Goal: Browse casually: Explore the website without a specific task or goal

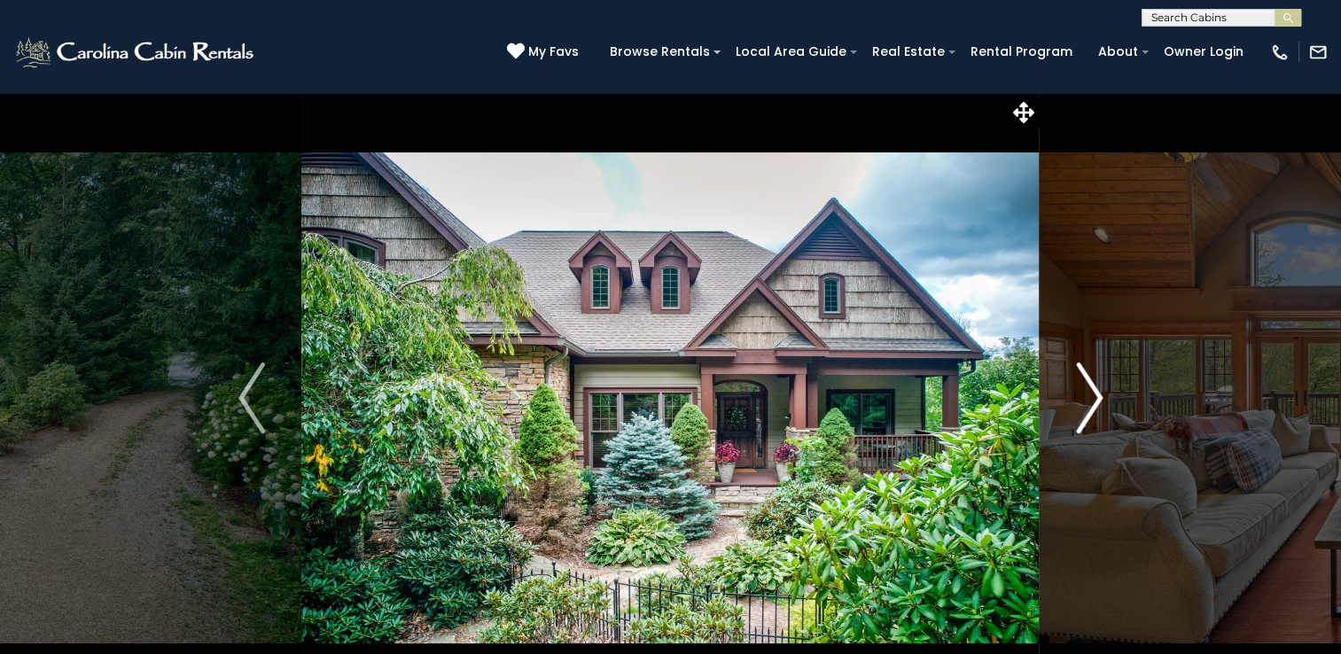
click at [1092, 400] on img "Next" at bounding box center [1089, 398] width 27 height 71
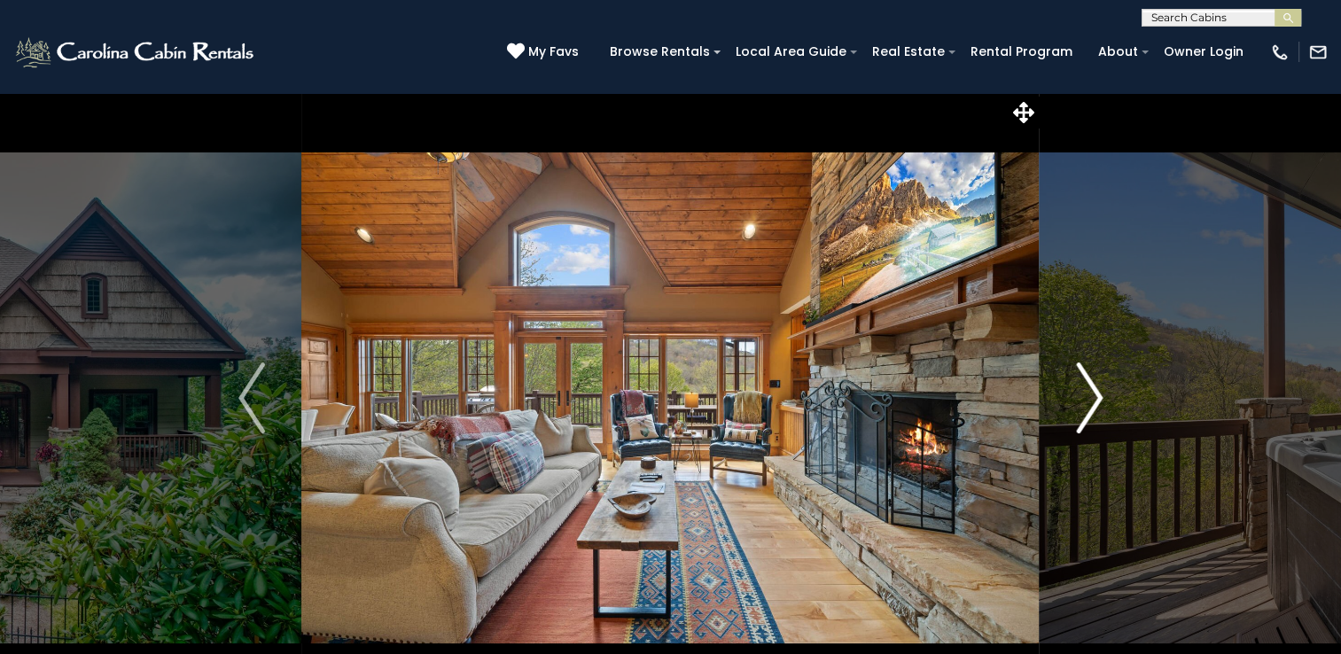
click at [1092, 400] on img "Next" at bounding box center [1089, 398] width 27 height 71
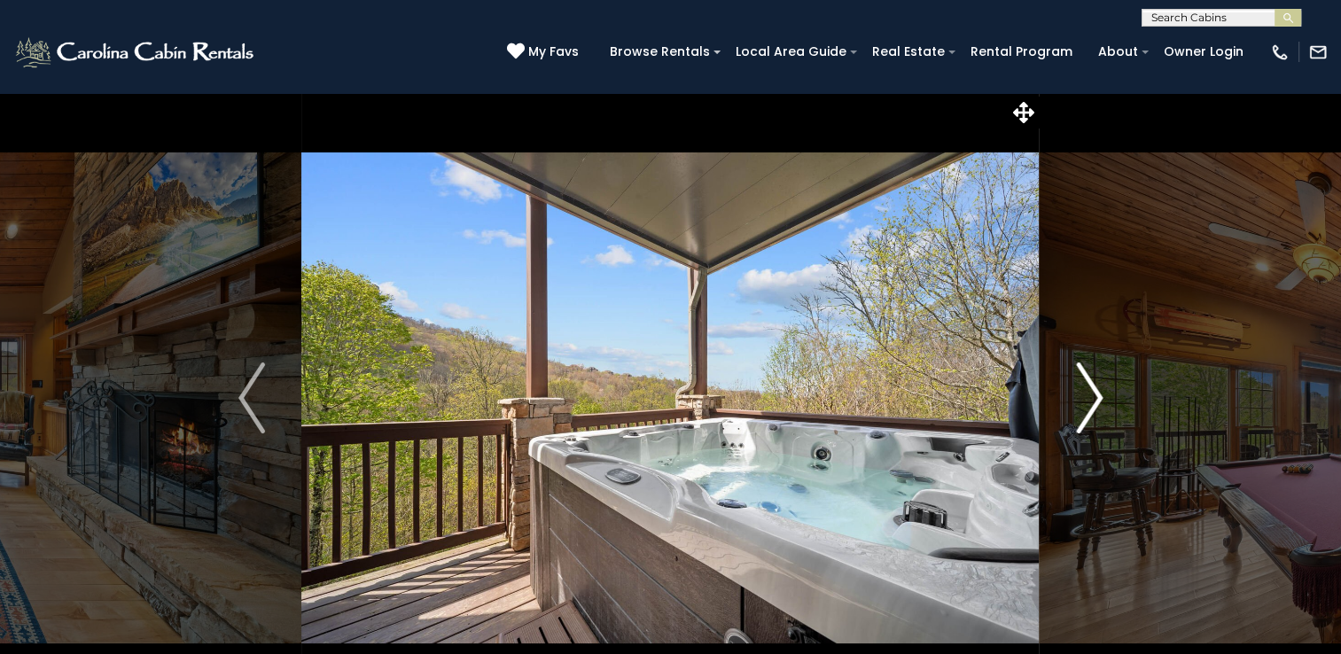
click at [1092, 400] on img "Next" at bounding box center [1089, 398] width 27 height 71
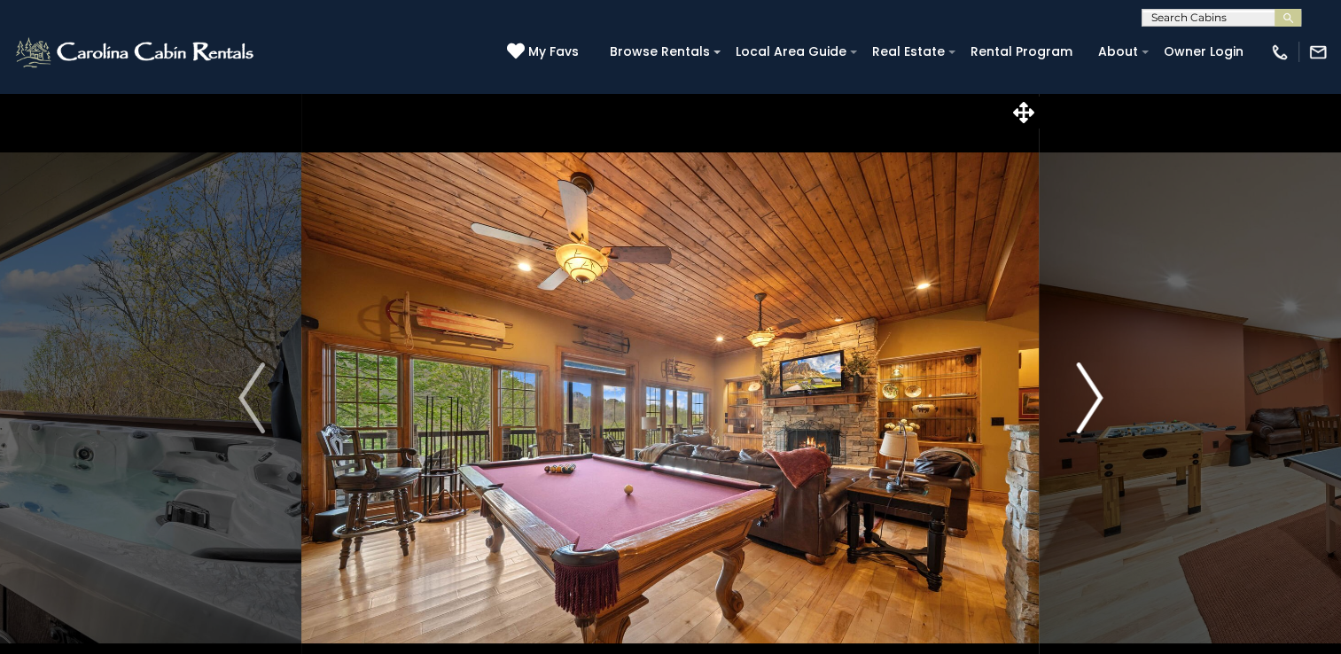
click at [1092, 400] on img "Next" at bounding box center [1089, 398] width 27 height 71
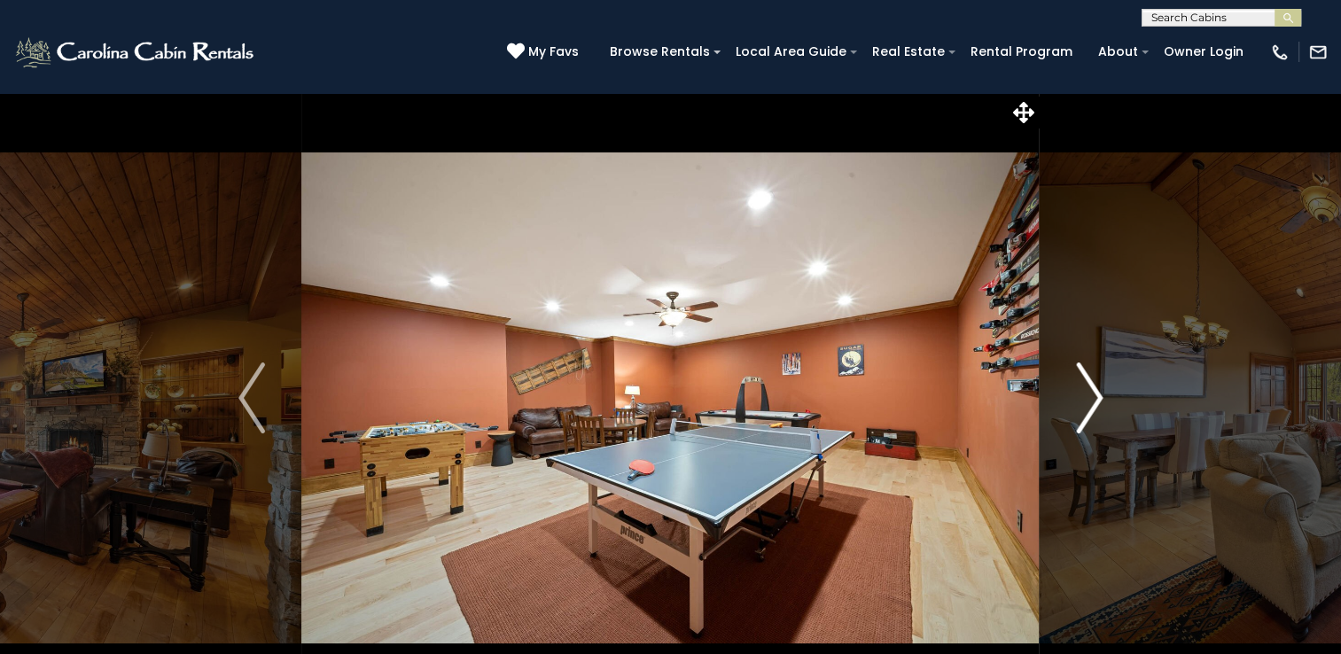
click at [1092, 400] on img "Next" at bounding box center [1089, 398] width 27 height 71
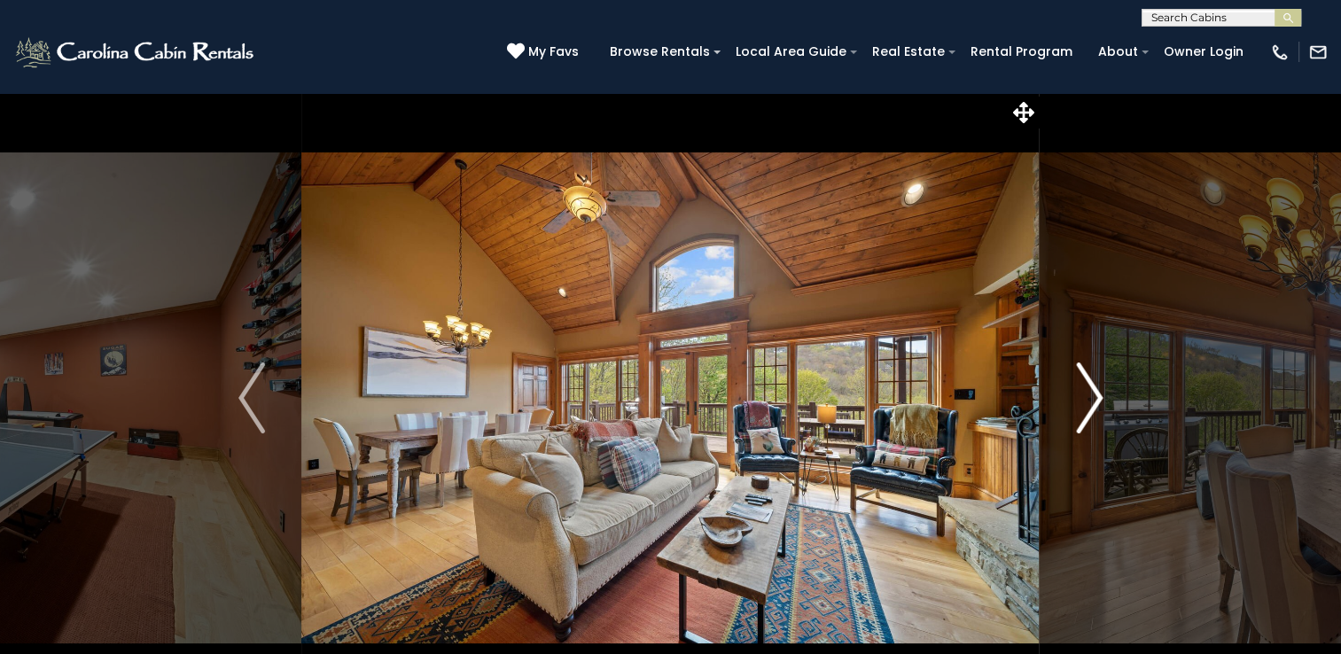
click at [1092, 400] on img "Next" at bounding box center [1089, 398] width 27 height 71
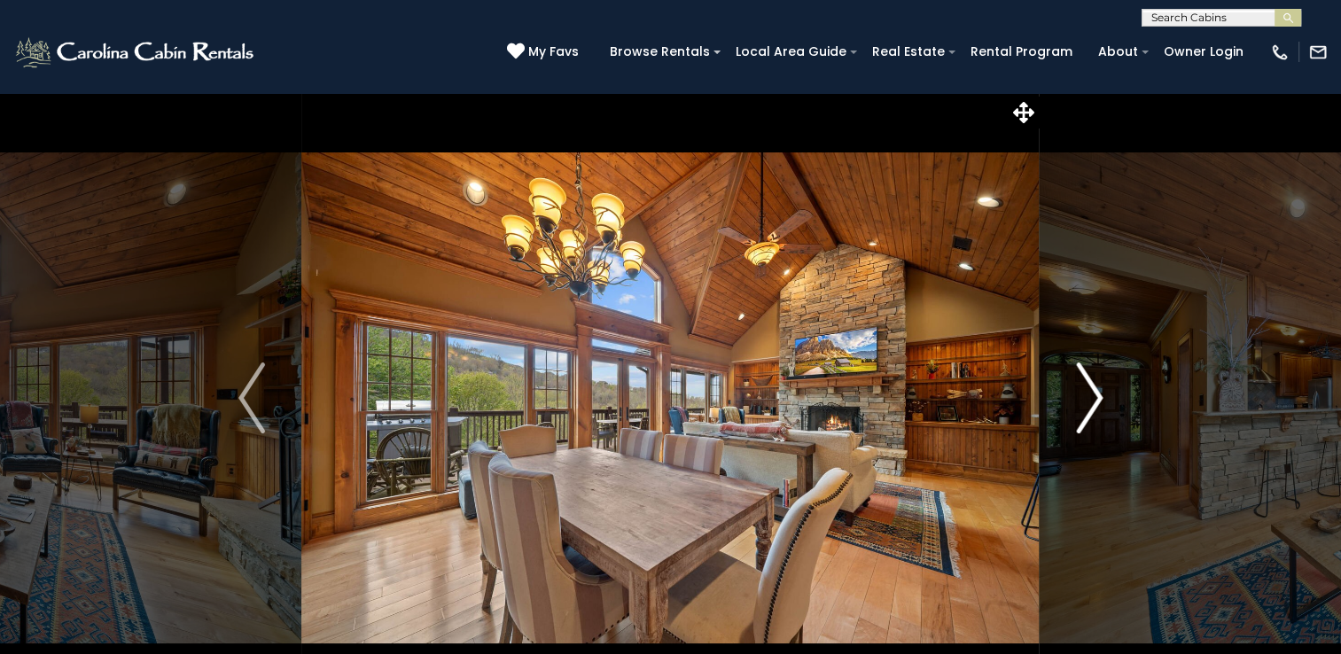
click at [1092, 400] on img "Next" at bounding box center [1089, 398] width 27 height 71
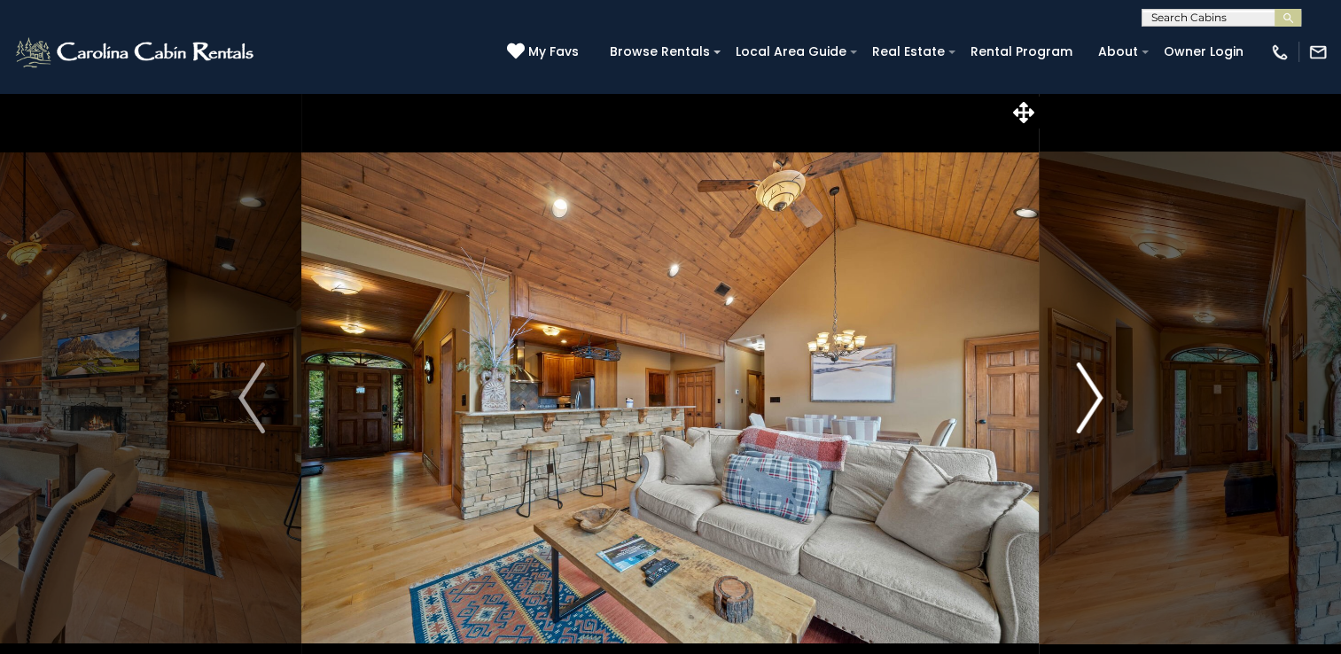
click at [1092, 400] on img "Next" at bounding box center [1089, 398] width 27 height 71
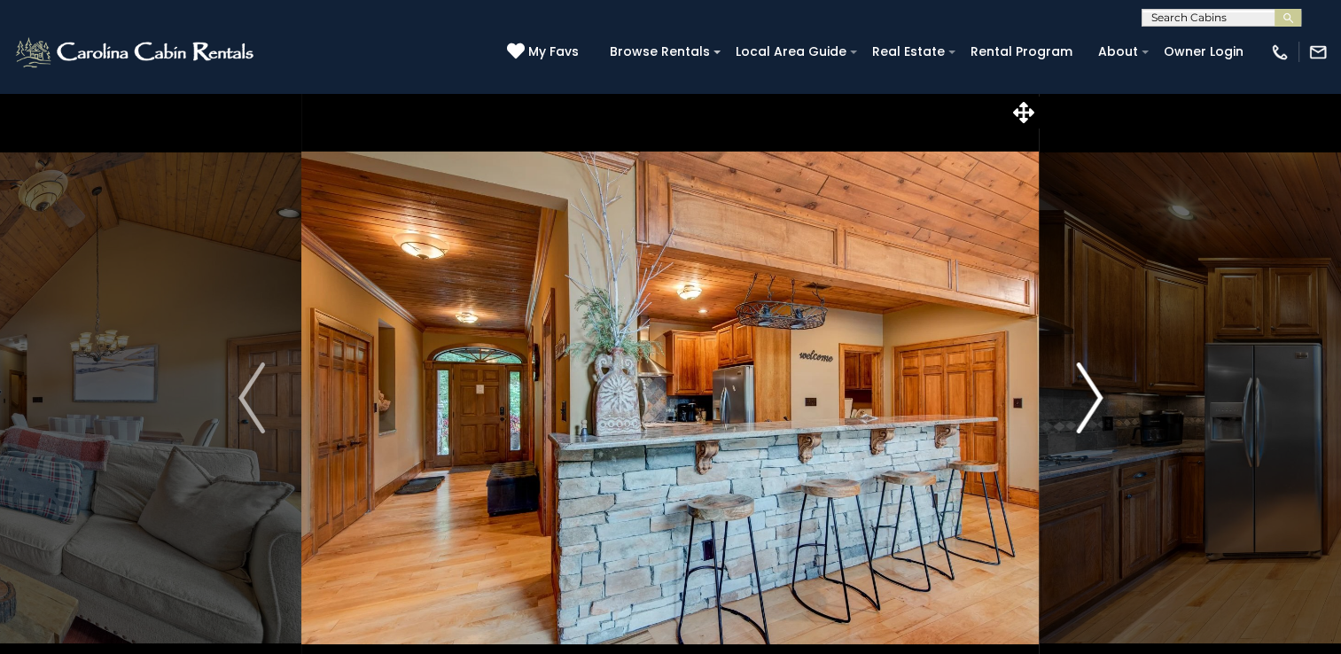
click at [1092, 400] on img "Next" at bounding box center [1089, 398] width 27 height 71
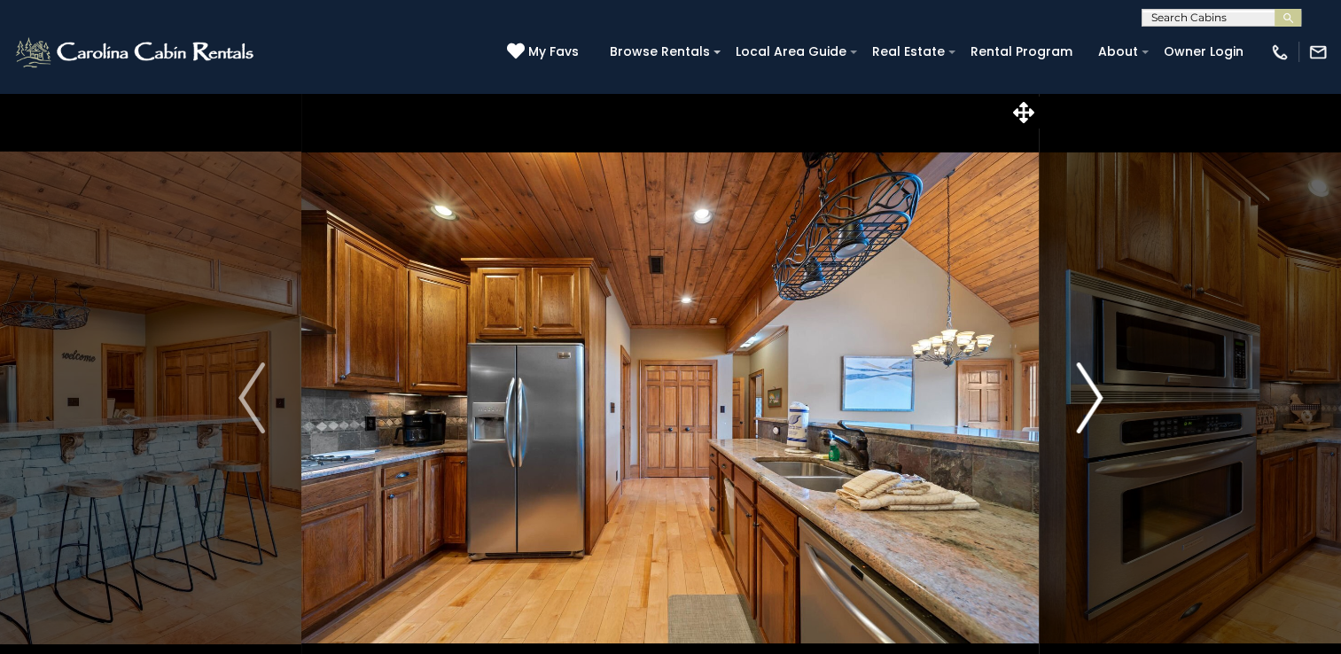
click at [1092, 400] on img "Next" at bounding box center [1089, 398] width 27 height 71
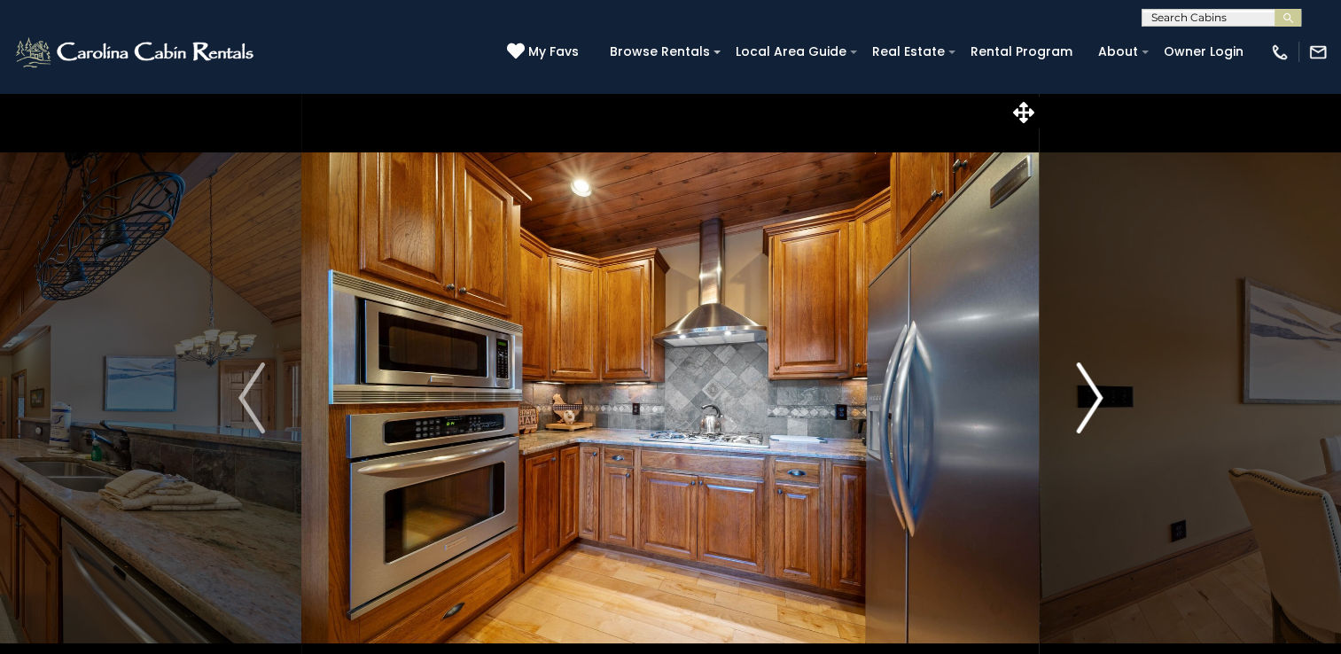
click at [1092, 400] on img "Next" at bounding box center [1089, 398] width 27 height 71
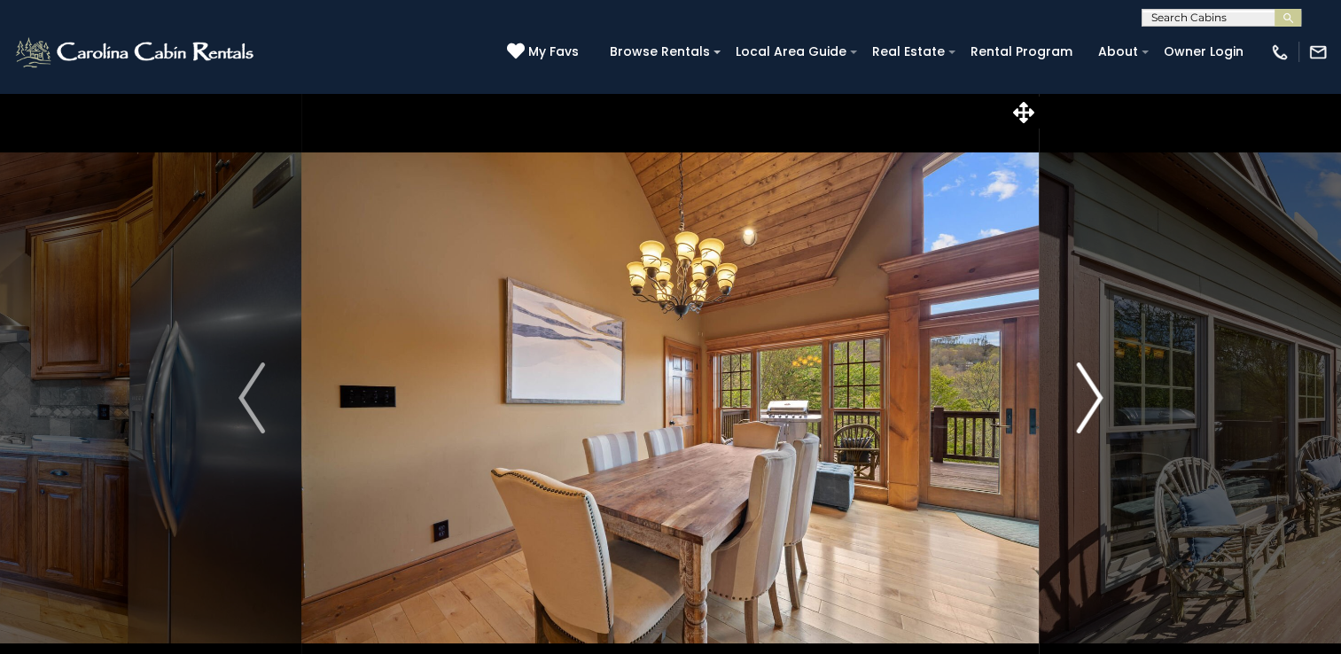
click at [1092, 400] on img "Next" at bounding box center [1089, 398] width 27 height 71
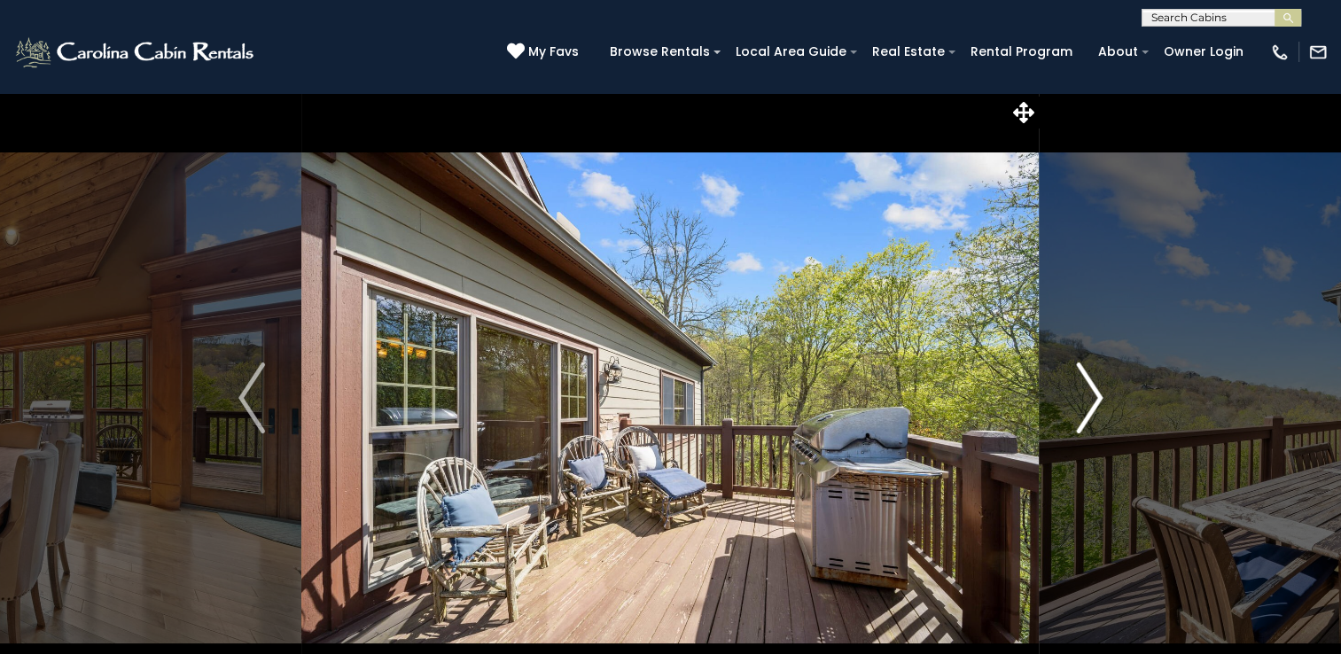
click at [1092, 400] on img "Next" at bounding box center [1089, 398] width 27 height 71
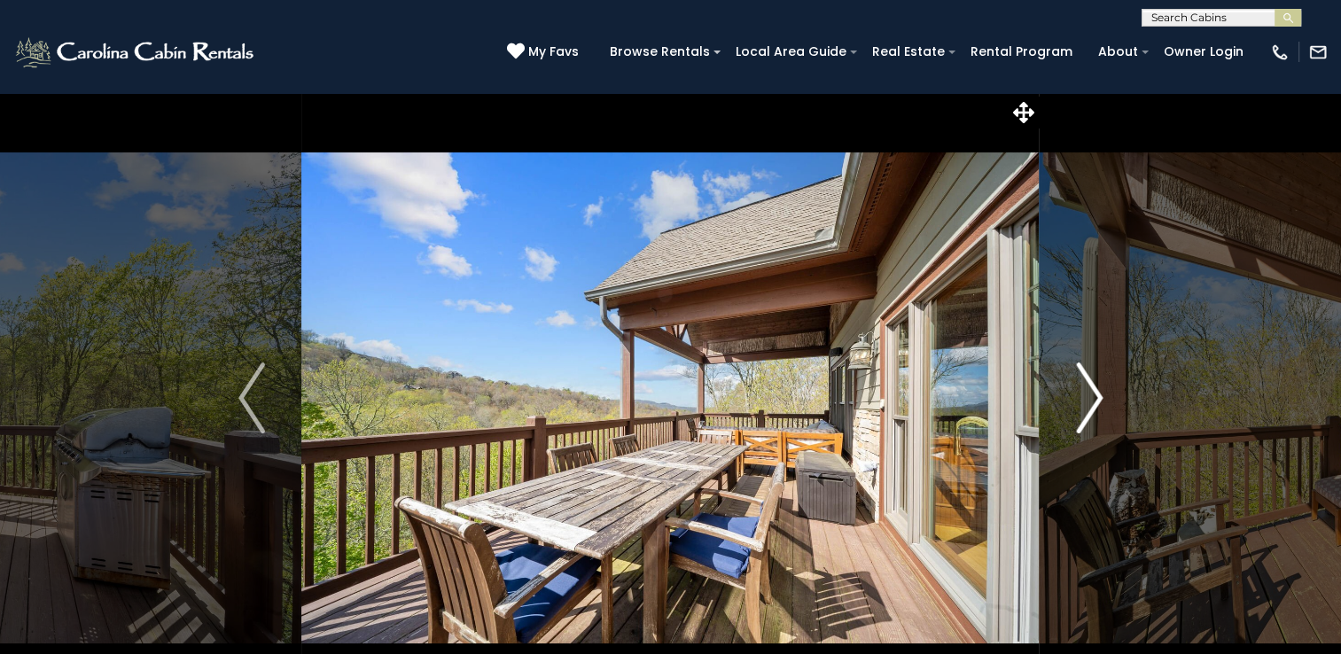
click at [1092, 400] on img "Next" at bounding box center [1089, 398] width 27 height 71
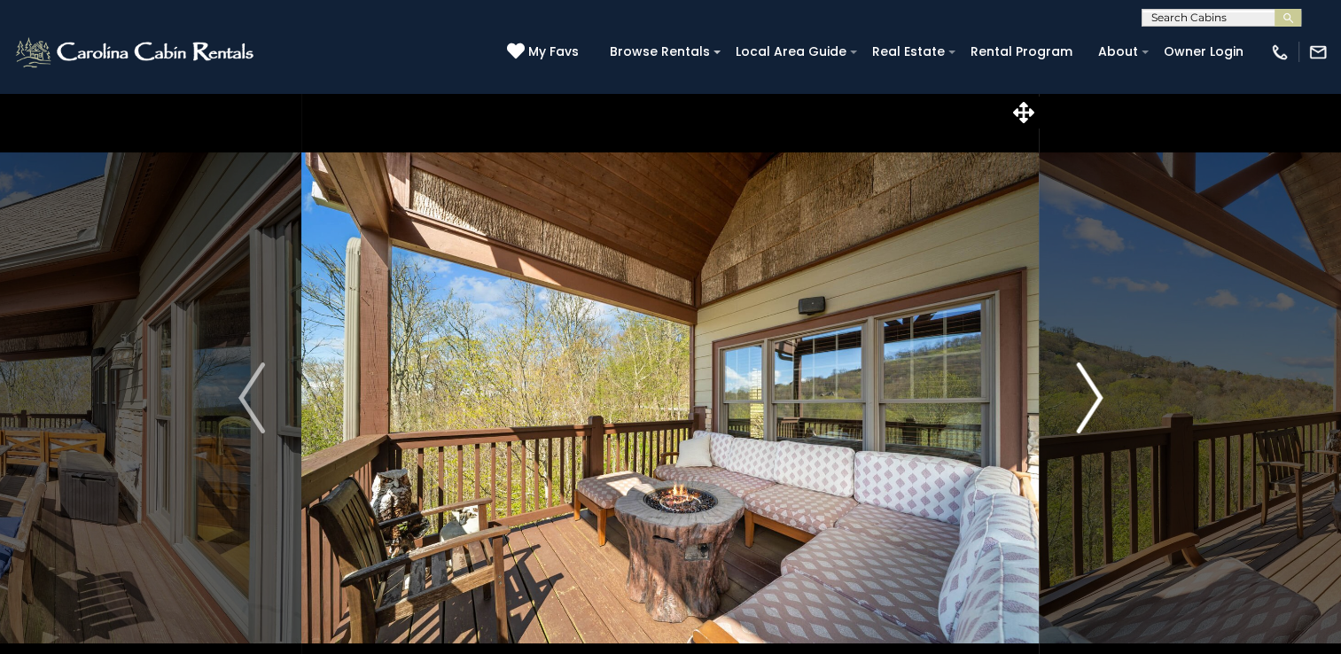
click at [1092, 400] on img "Next" at bounding box center [1089, 398] width 27 height 71
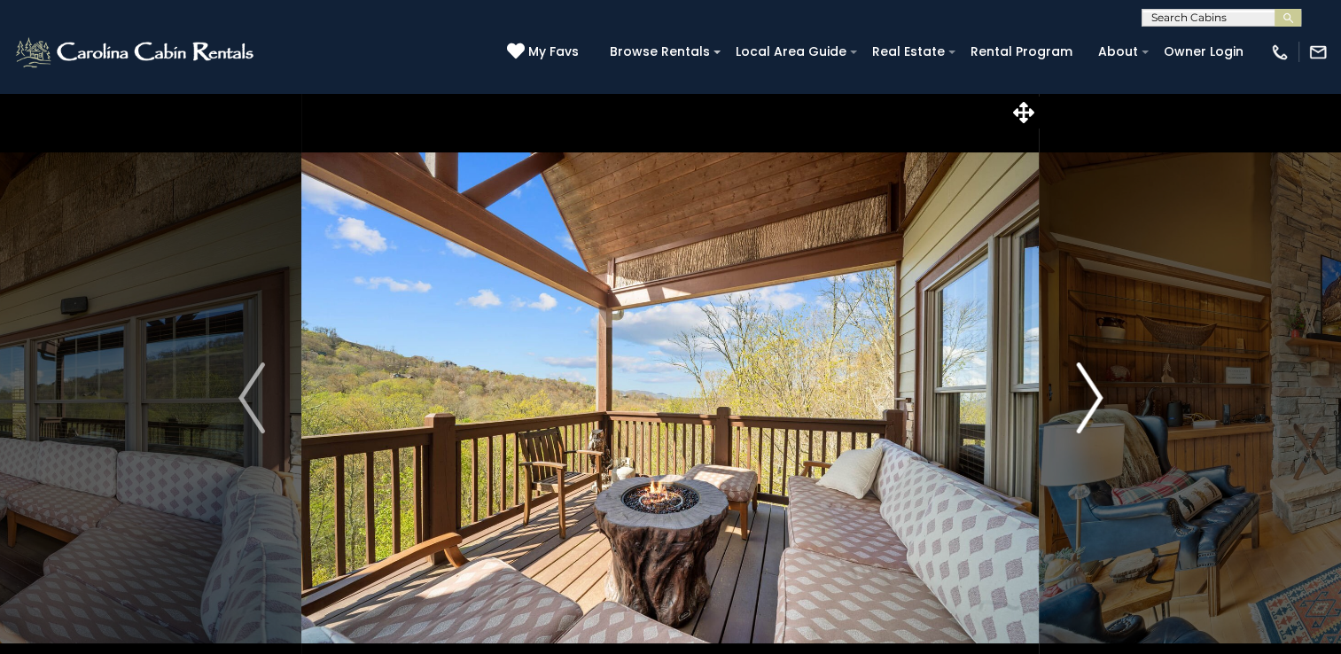
click at [1092, 400] on img "Next" at bounding box center [1089, 398] width 27 height 71
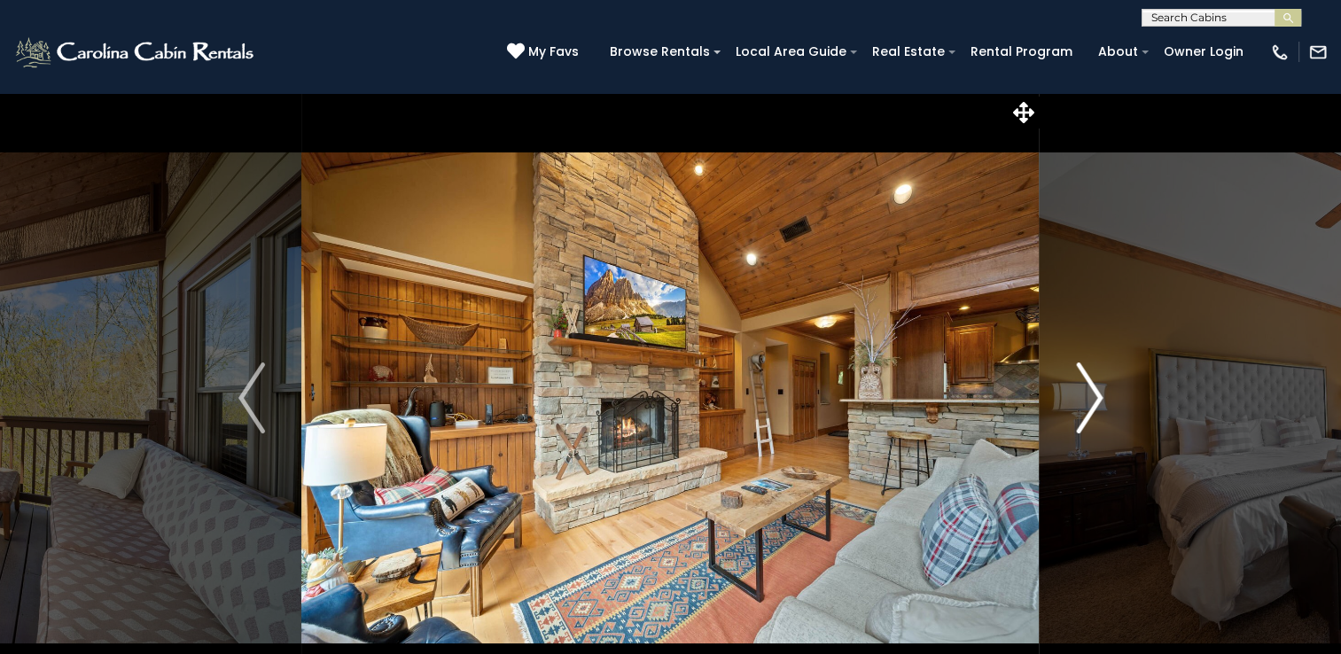
click at [1092, 400] on img "Next" at bounding box center [1089, 398] width 27 height 71
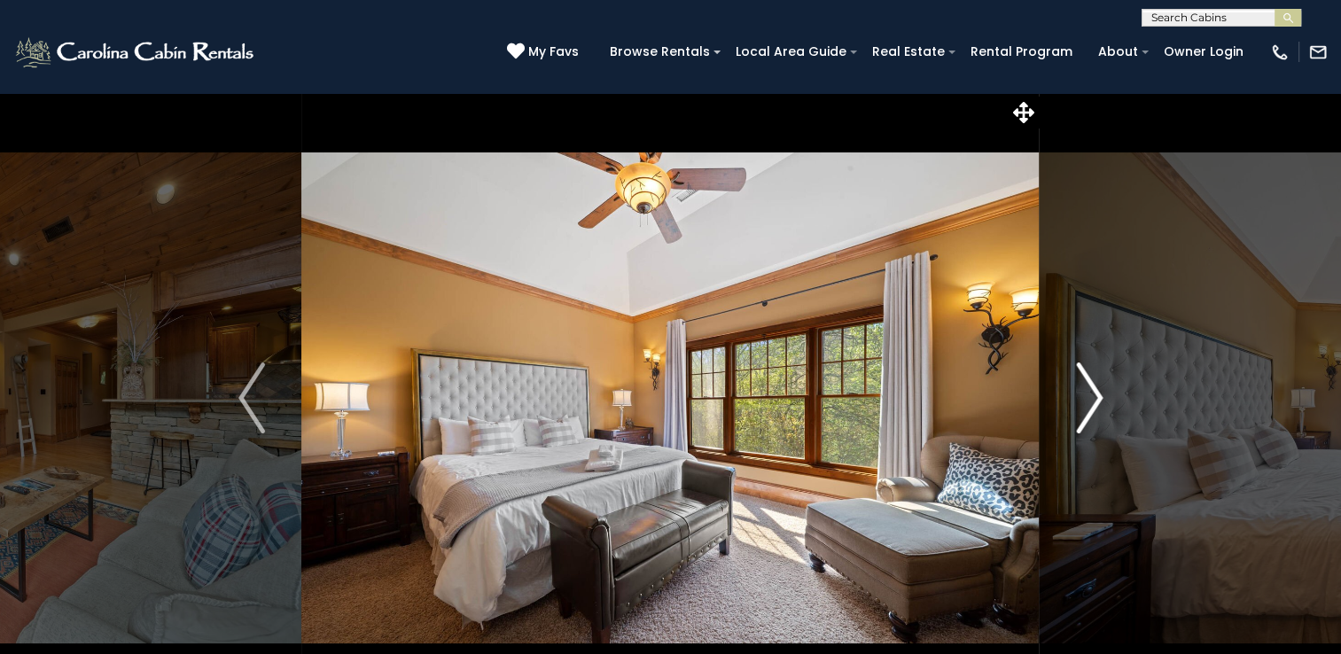
click at [1092, 400] on img "Next" at bounding box center [1089, 398] width 27 height 71
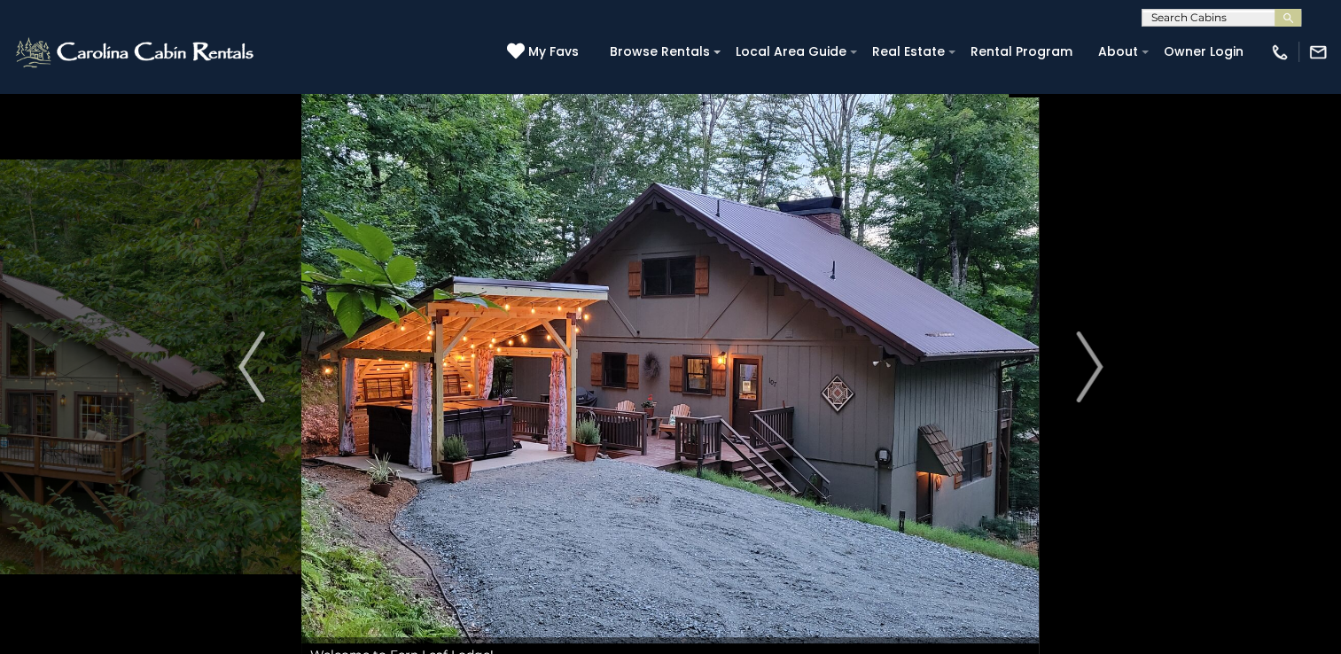
scroll to position [18, 0]
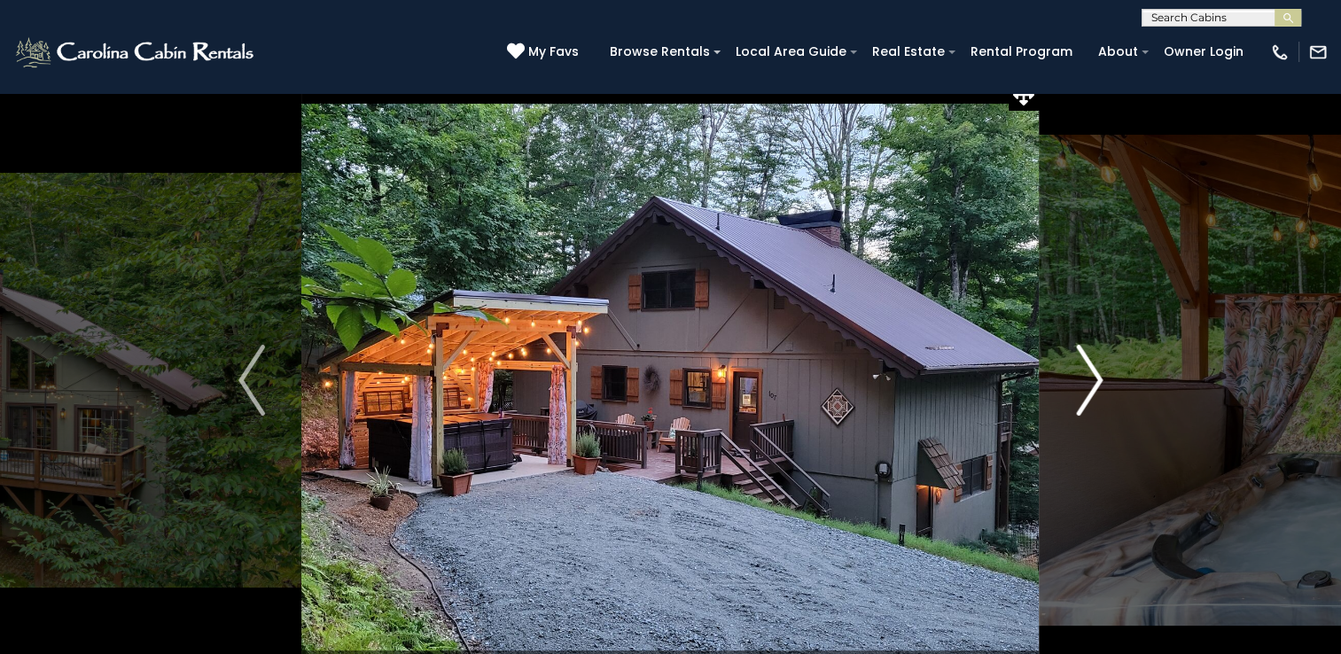
click at [1092, 381] on img "Next" at bounding box center [1089, 380] width 27 height 71
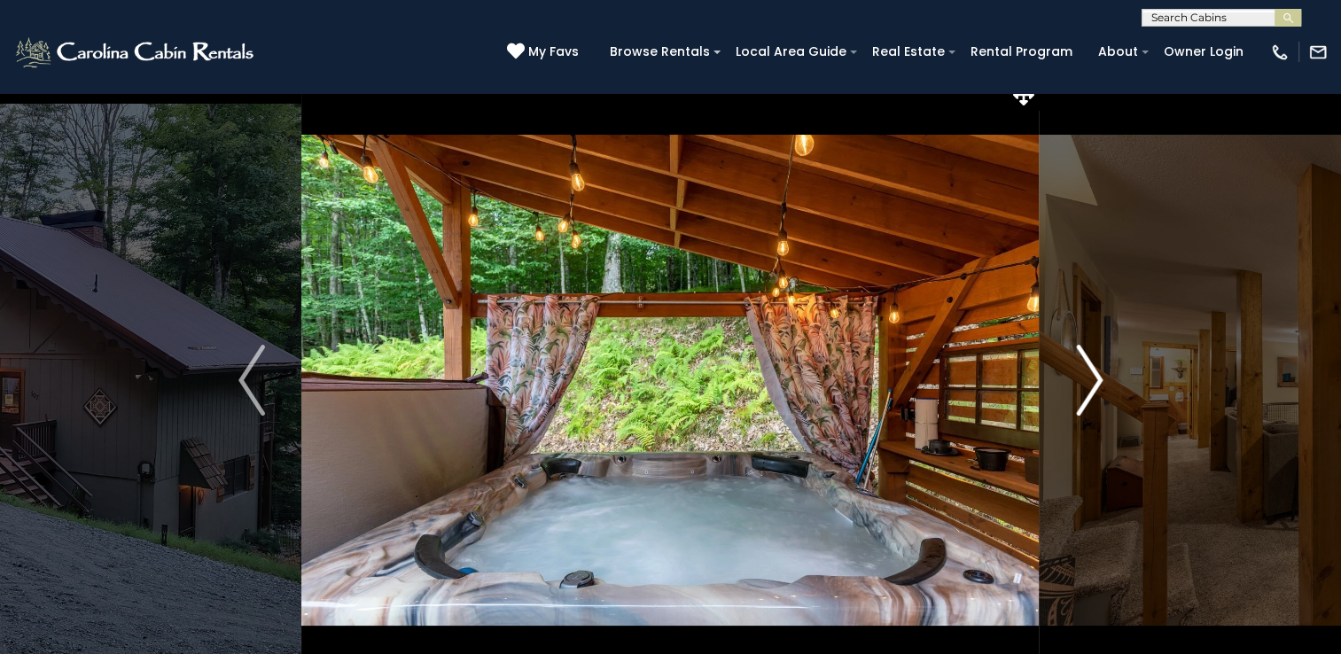
click at [1092, 381] on img "Next" at bounding box center [1089, 380] width 27 height 71
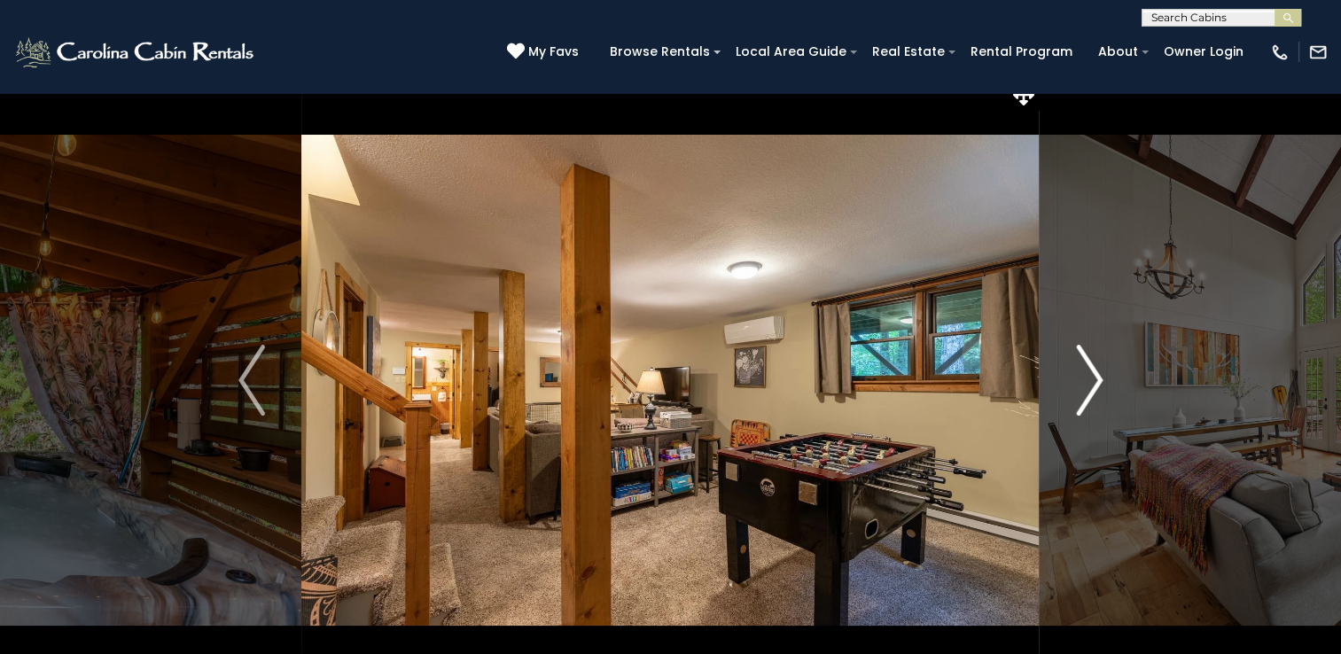
click at [1092, 381] on img "Next" at bounding box center [1089, 380] width 27 height 71
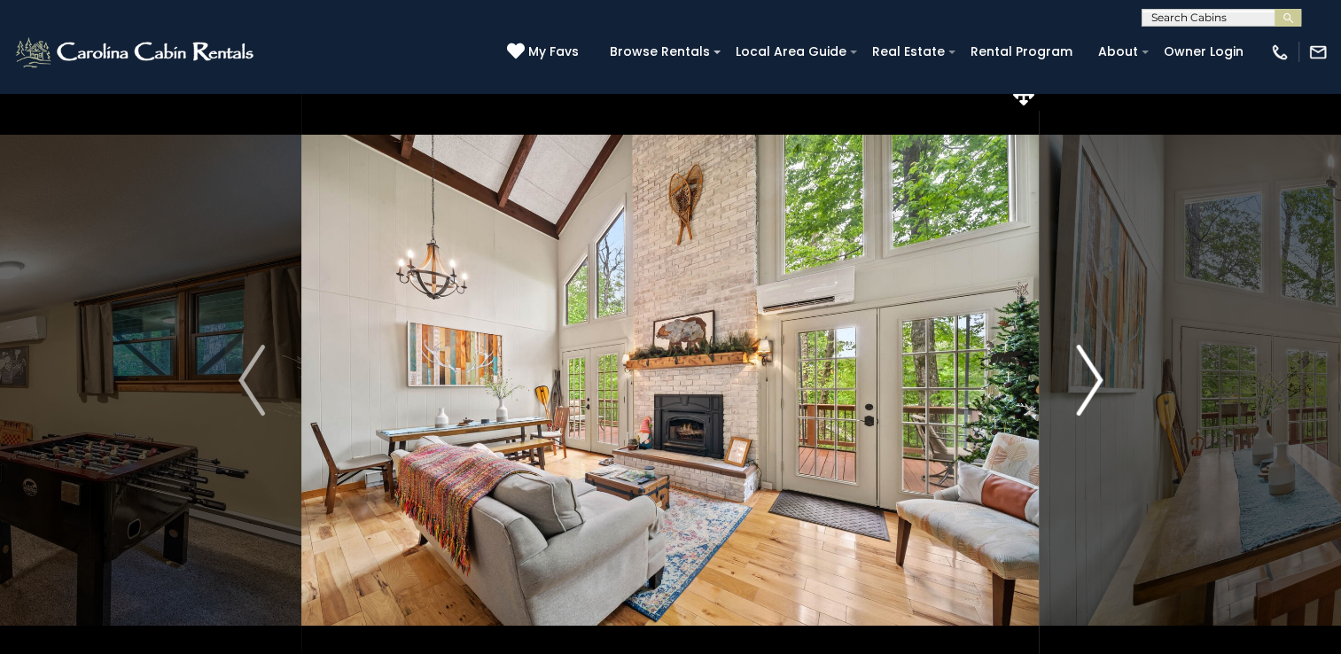
click at [1092, 381] on img "Next" at bounding box center [1089, 380] width 27 height 71
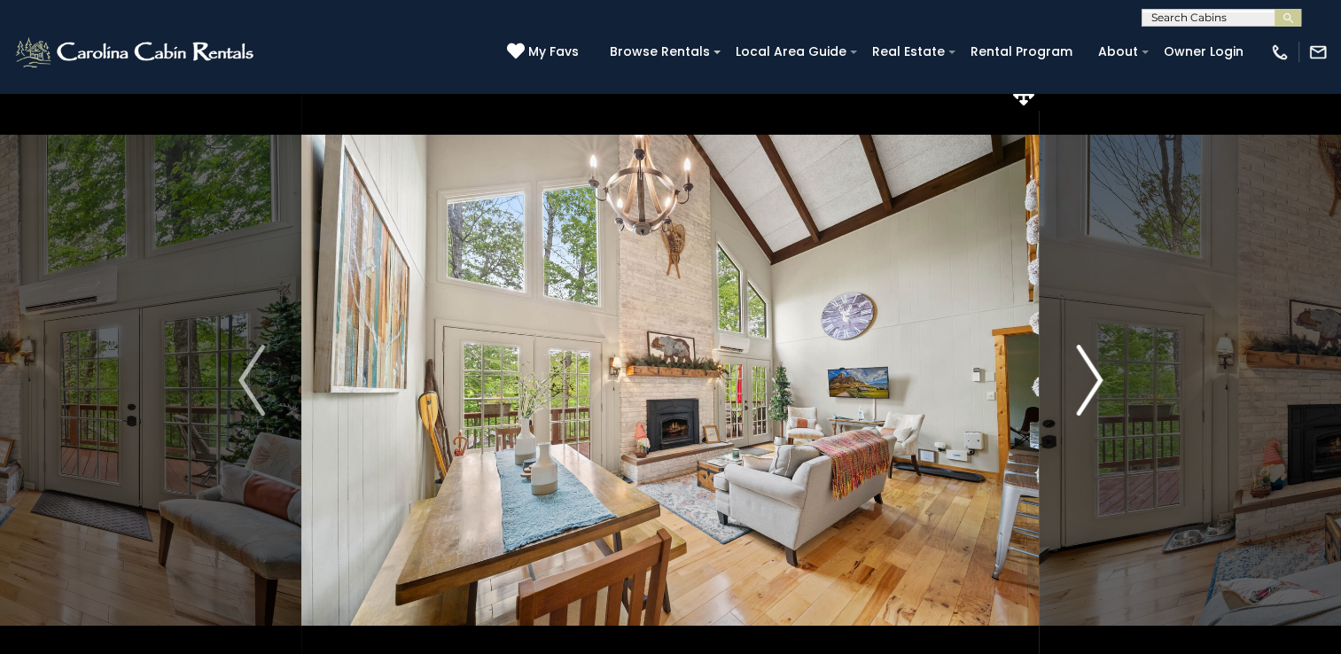
click at [1092, 381] on img "Next" at bounding box center [1089, 380] width 27 height 71
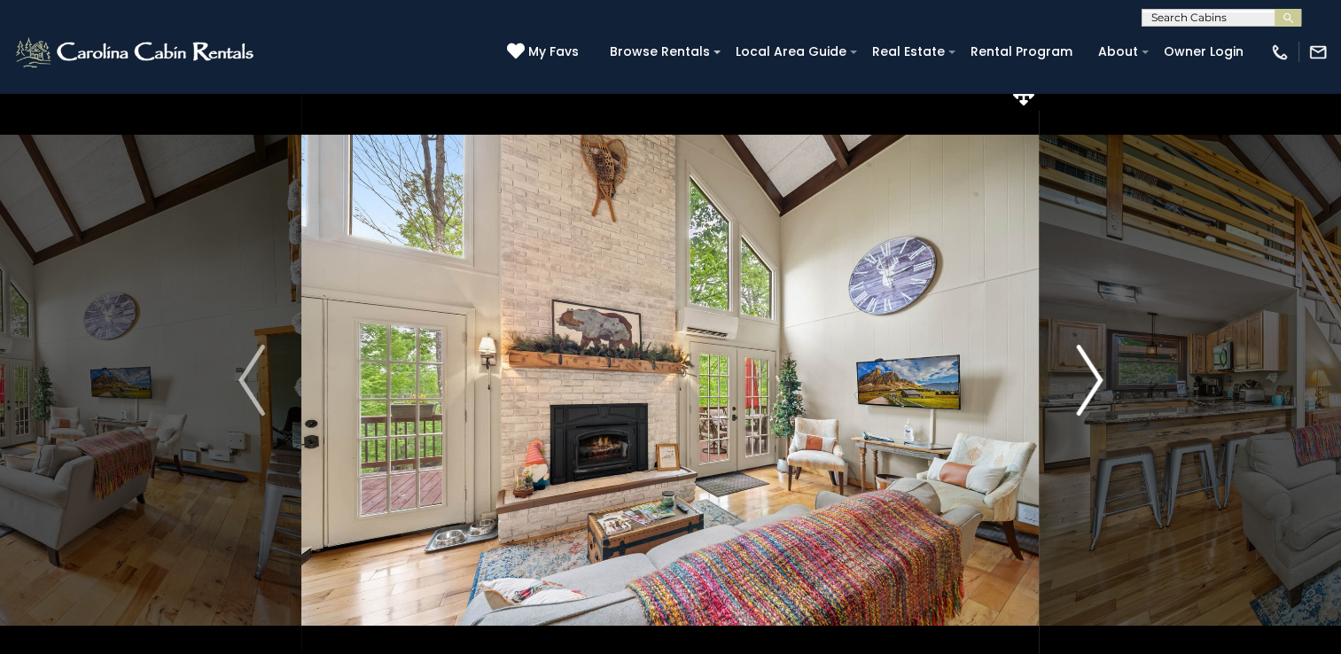
click at [1092, 381] on img "Next" at bounding box center [1089, 380] width 27 height 71
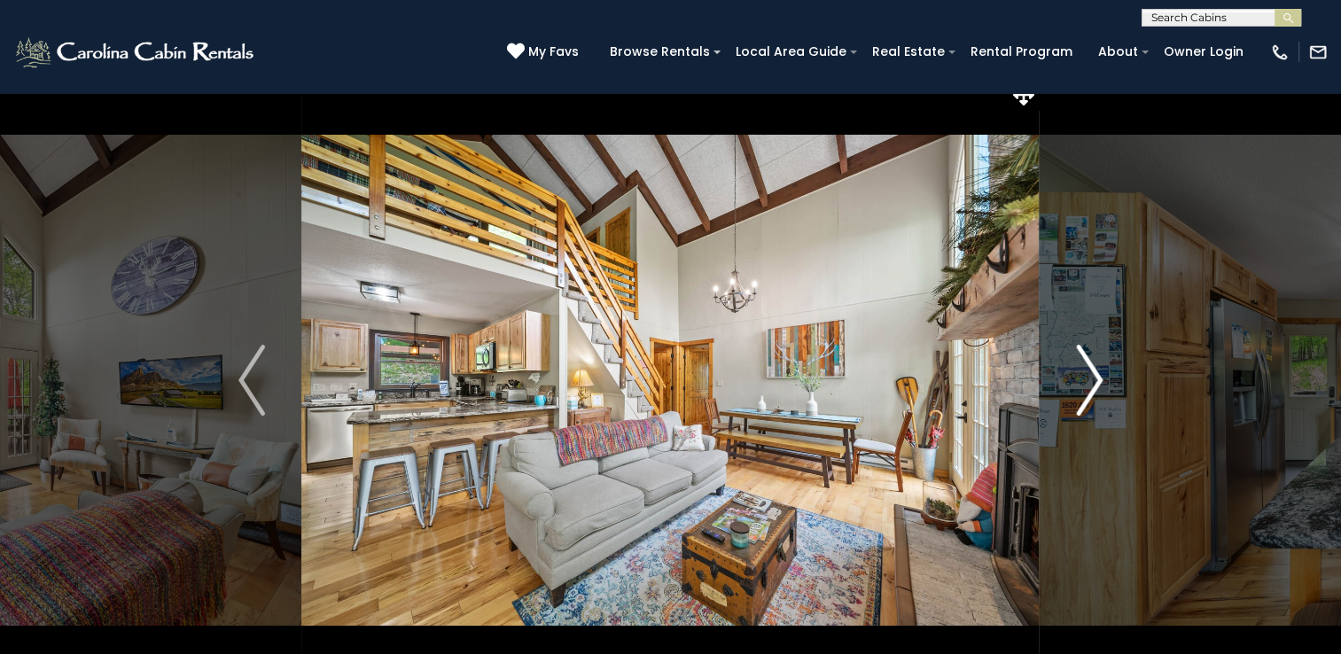
click at [1092, 381] on img "Next" at bounding box center [1089, 380] width 27 height 71
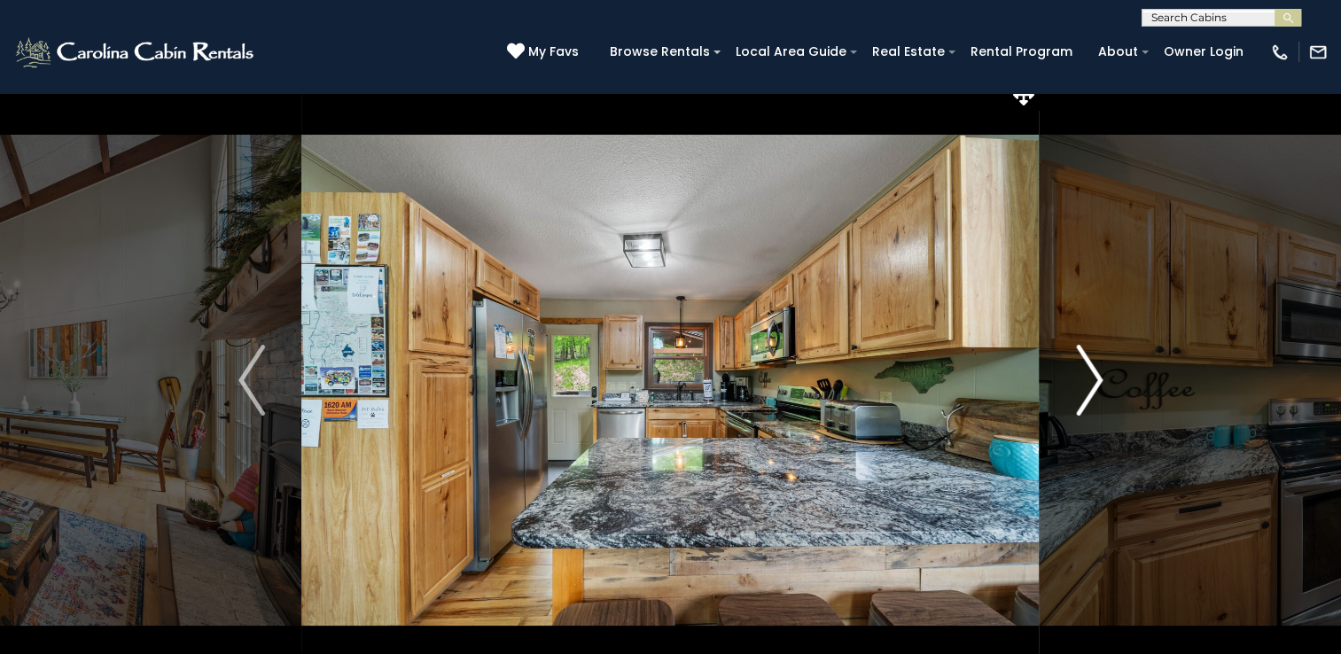
click at [1092, 381] on img "Next" at bounding box center [1089, 380] width 27 height 71
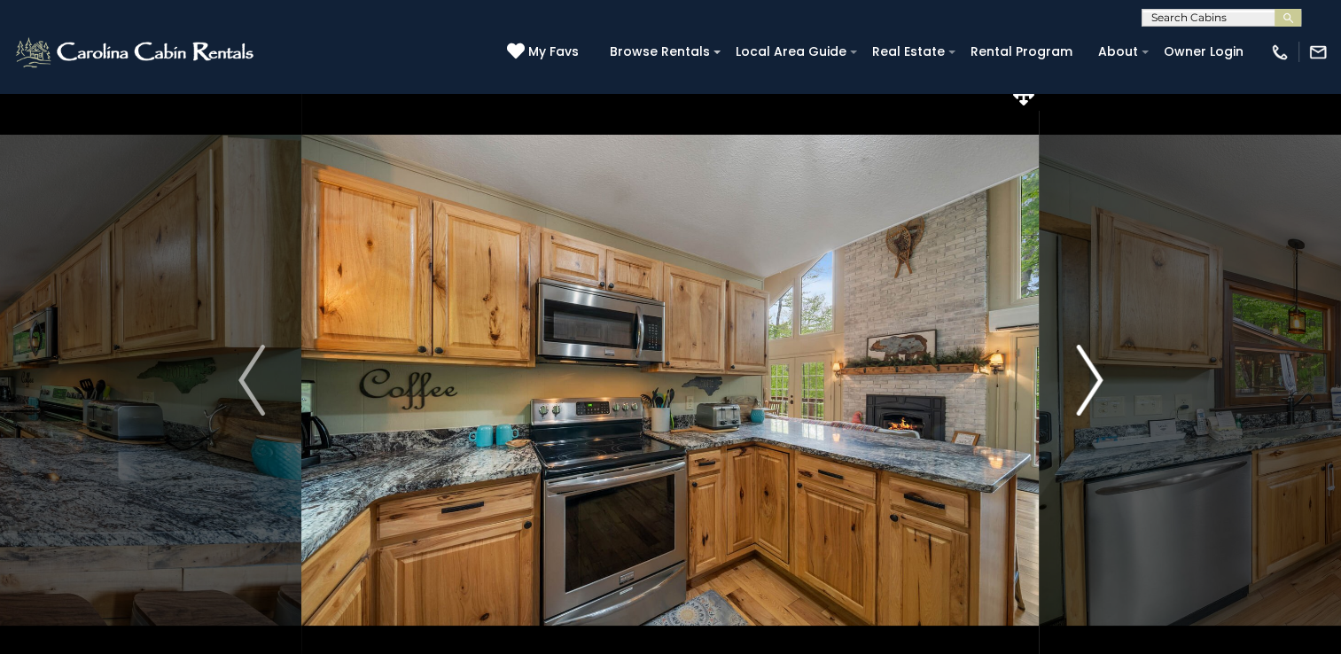
click at [1092, 381] on img "Next" at bounding box center [1089, 380] width 27 height 71
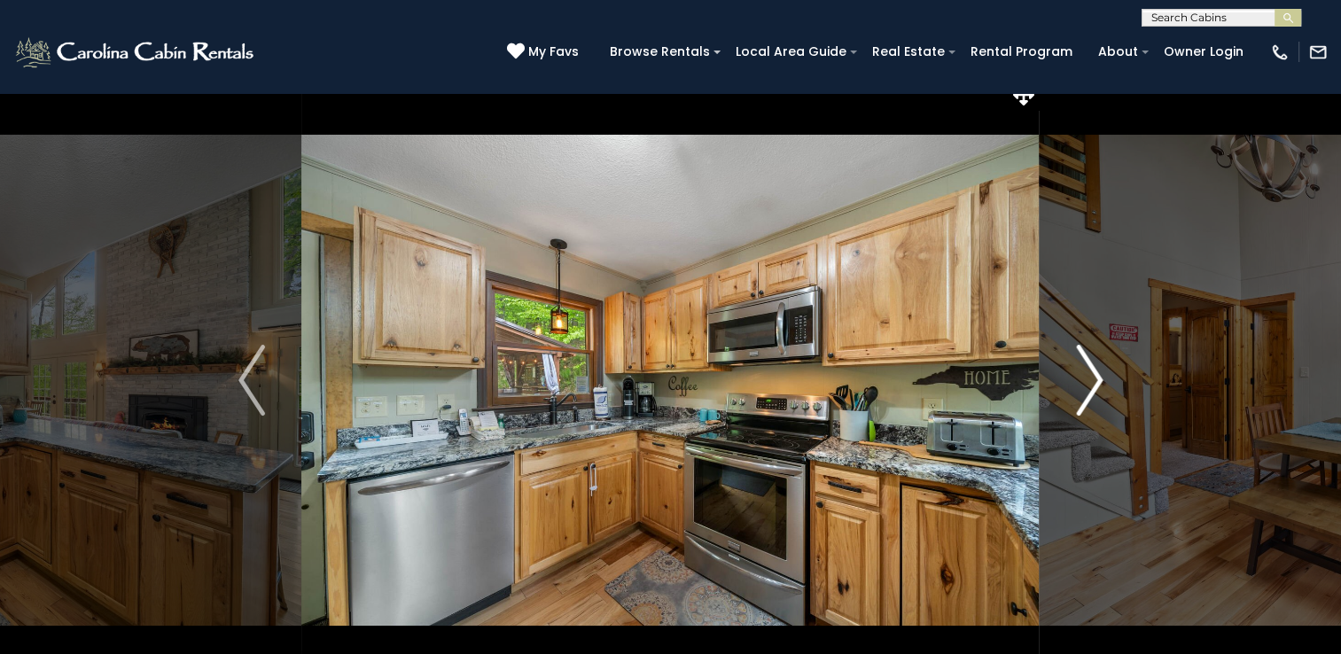
click at [1092, 381] on img "Next" at bounding box center [1089, 380] width 27 height 71
